Goal: Task Accomplishment & Management: Complete application form

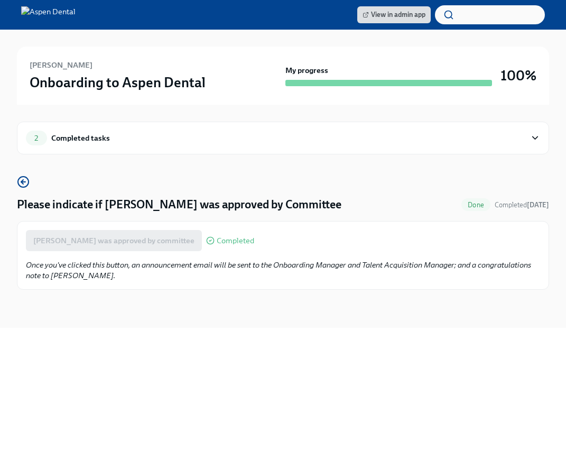
click at [541, 106] on div "2 Completed tasks Please indicate if Yaser Ikhlayel was approved by Committee D…" at bounding box center [283, 216] width 532 height 223
click at [309, 408] on div "View in admin app Jaela Payne Onboarding to Aspen Dental My progress 100% 2 Com…" at bounding box center [283, 225] width 566 height 450
click at [277, 277] on p "Once you've clicked this button, an announcement email will be sent to the Onbo…" at bounding box center [283, 270] width 514 height 21
click at [64, 402] on div "View in admin app [PERSON_NAME] Onboarding to Aspen Dental My progress 67% 2 Co…" at bounding box center [283, 225] width 566 height 450
